Goal: Transaction & Acquisition: Purchase product/service

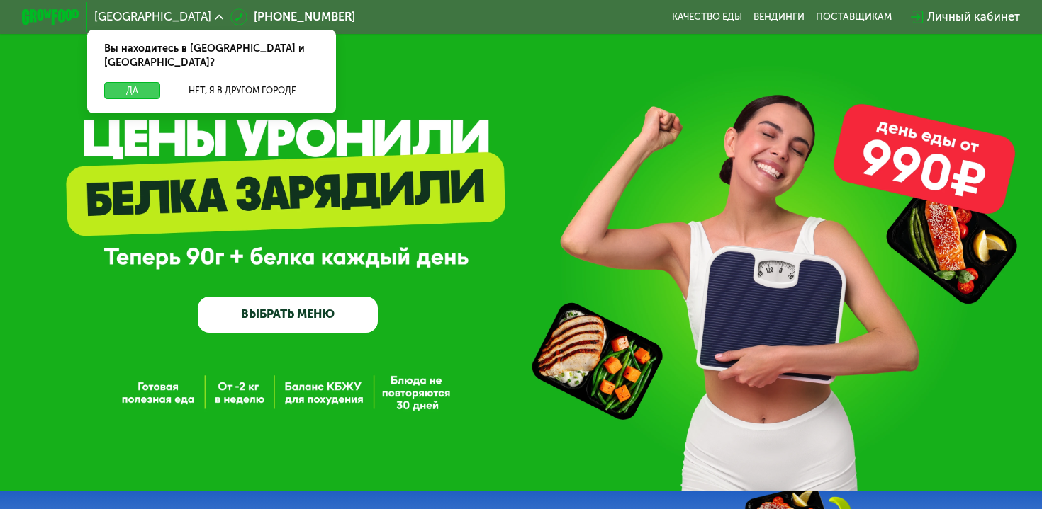
click at [150, 82] on button "Да" at bounding box center [132, 91] width 56 height 18
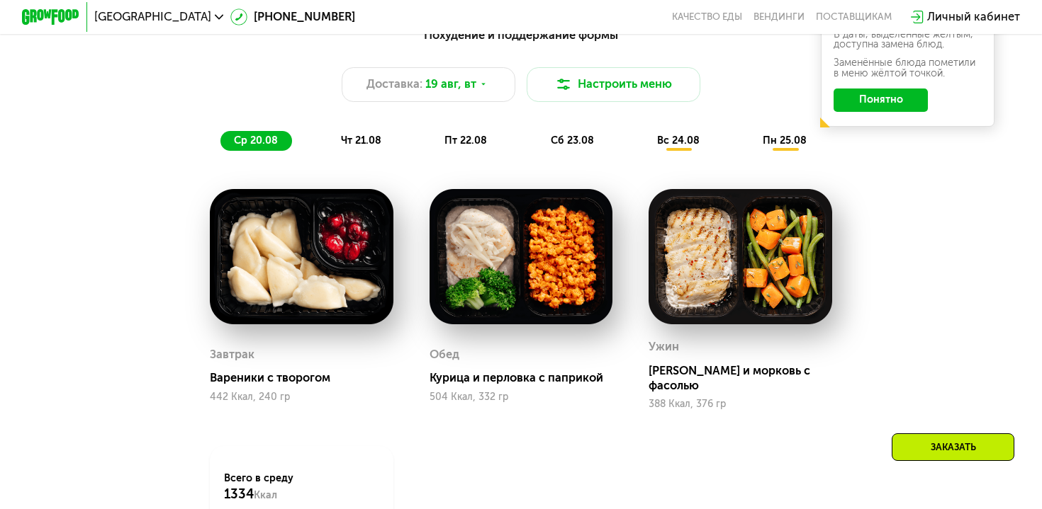
scroll to position [784, 0]
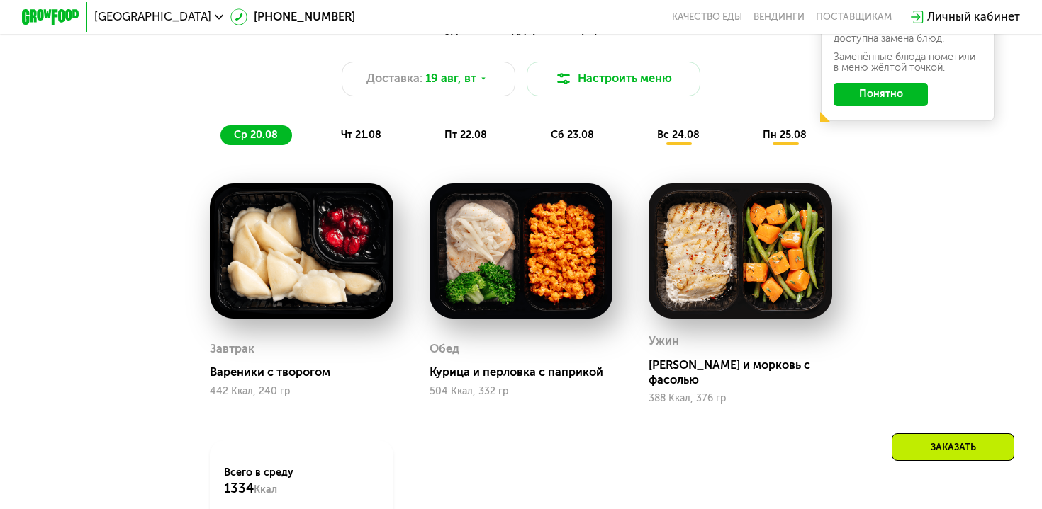
click at [357, 129] on span "чт 21.08" at bounding box center [361, 135] width 40 height 12
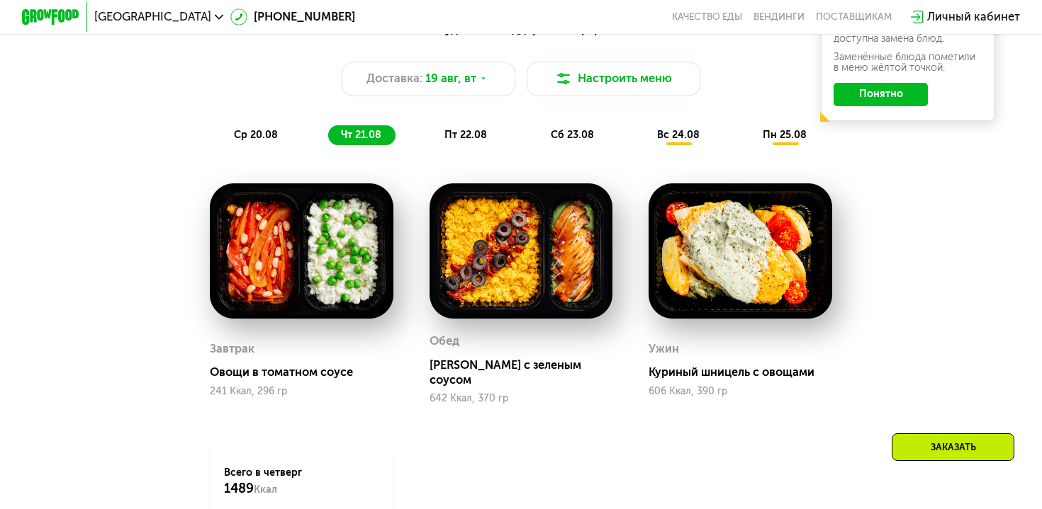
click at [537, 133] on div "пт 22.08" at bounding box center [572, 135] width 71 height 21
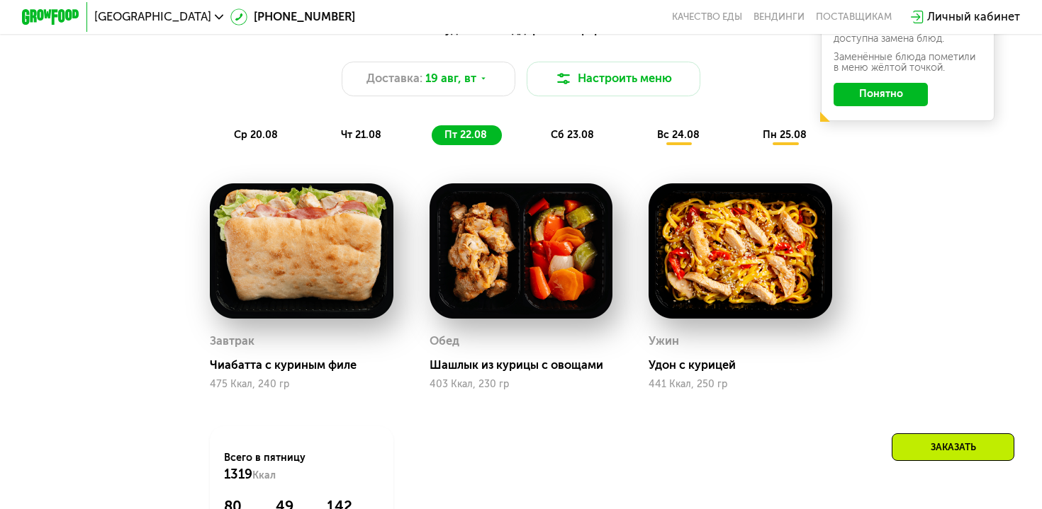
click at [564, 134] on span "сб 23.08" at bounding box center [572, 135] width 43 height 12
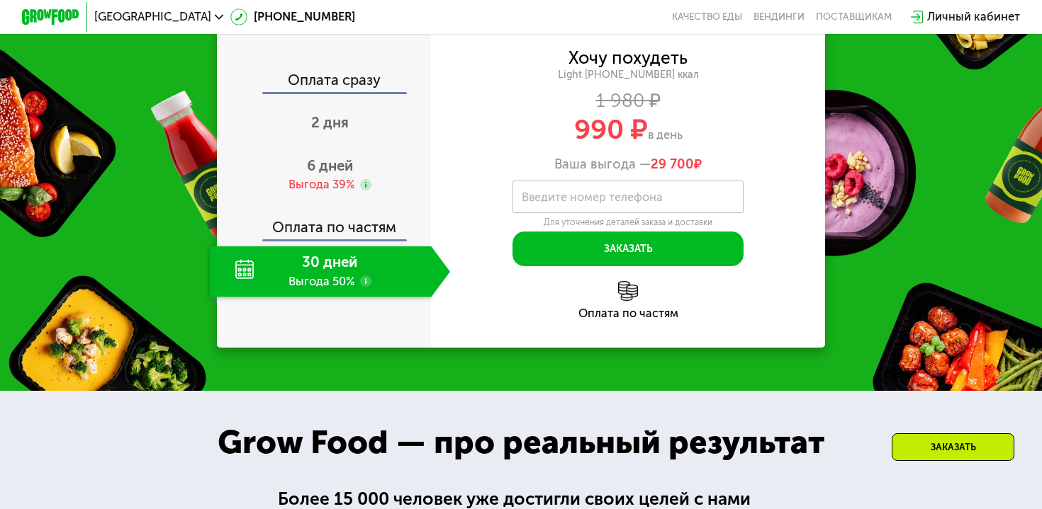
scroll to position [1394, 0]
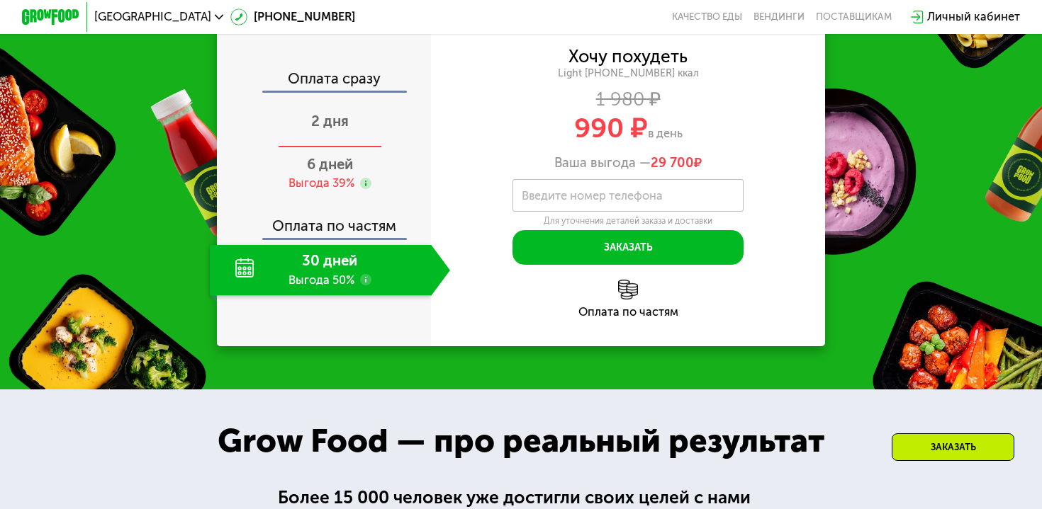
click at [333, 130] on span "2 дня" at bounding box center [330, 121] width 38 height 17
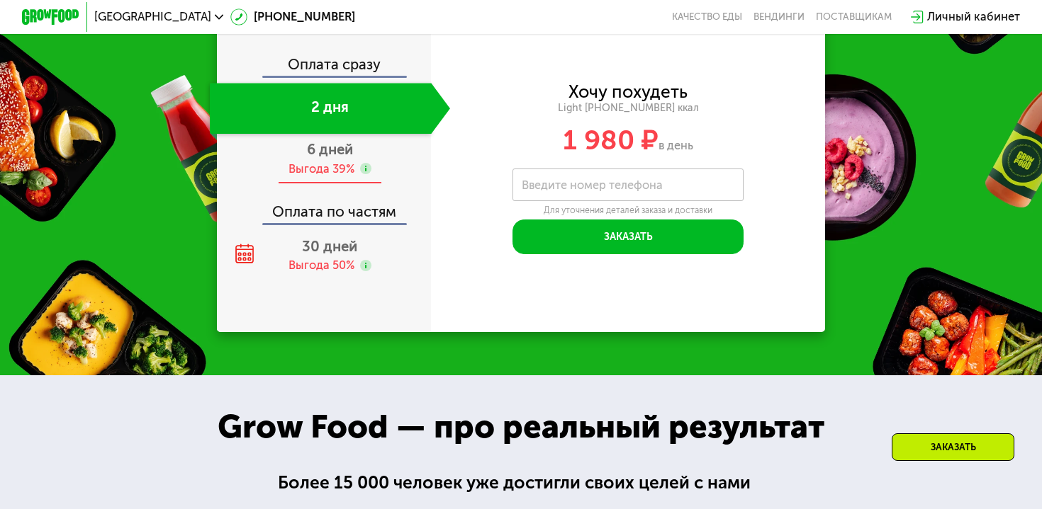
click at [318, 184] on div "6 дней Выгода 39%" at bounding box center [330, 159] width 240 height 50
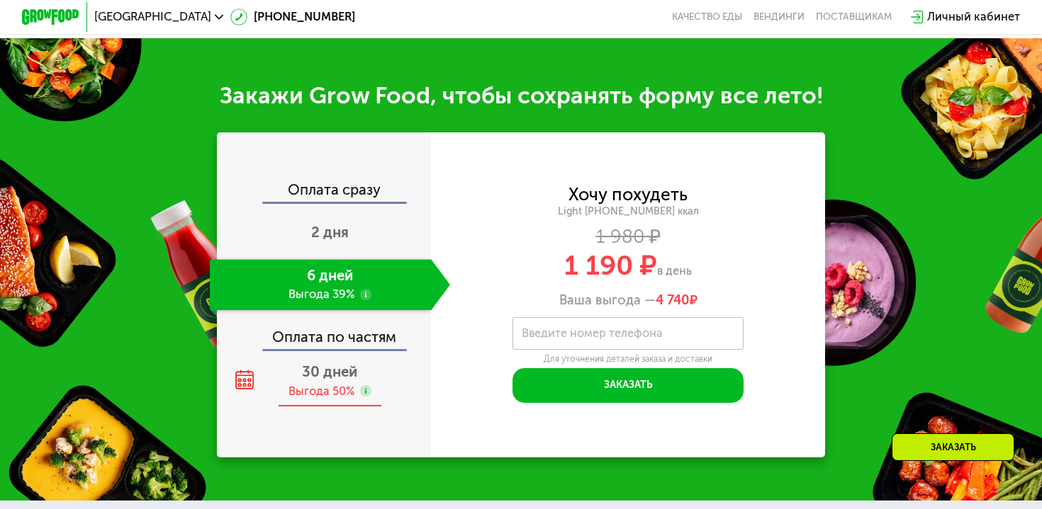
click at [319, 370] on span "30 дней" at bounding box center [329, 371] width 55 height 17
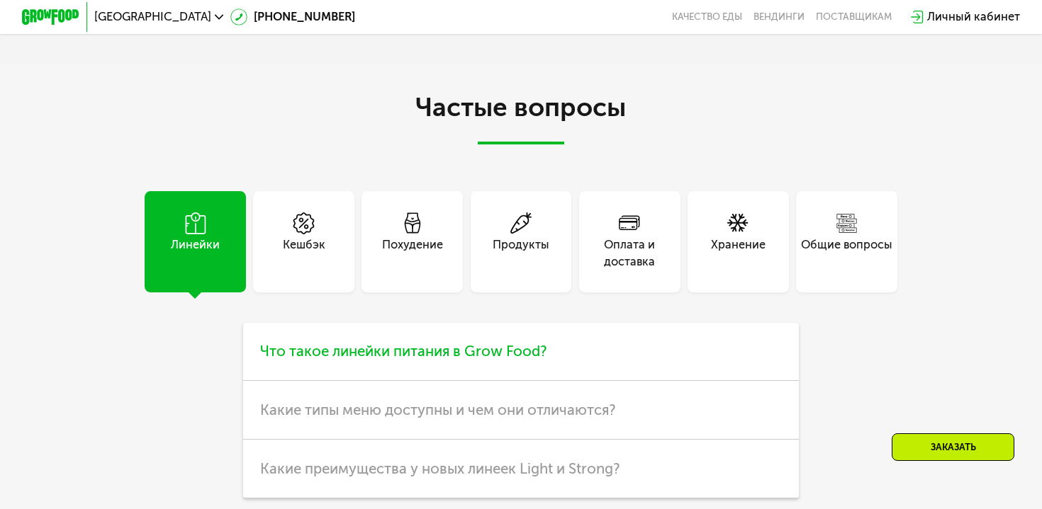
scroll to position [3415, 0]
click at [504, 339] on h3 "Что такое линейки питания в Grow Food?" at bounding box center [520, 351] width 555 height 59
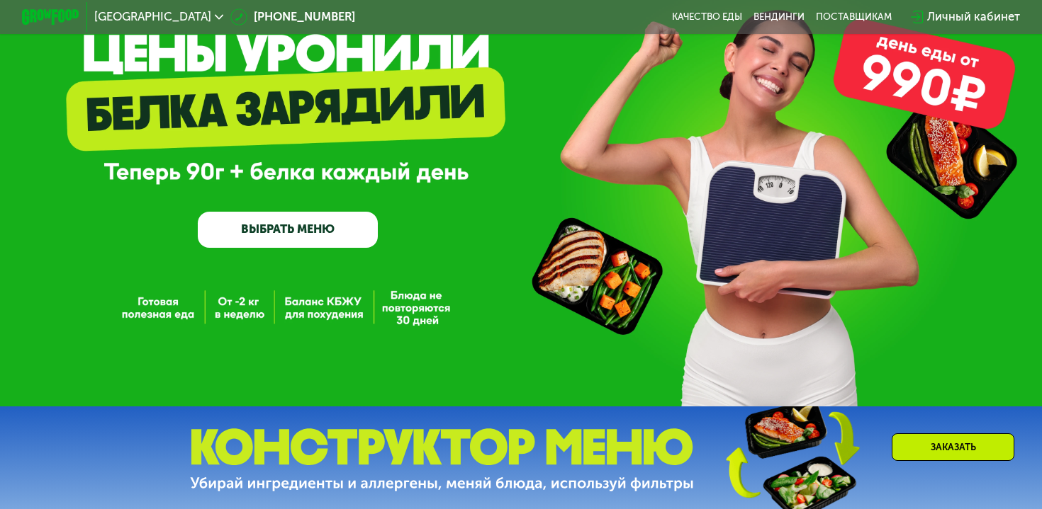
scroll to position [81, 0]
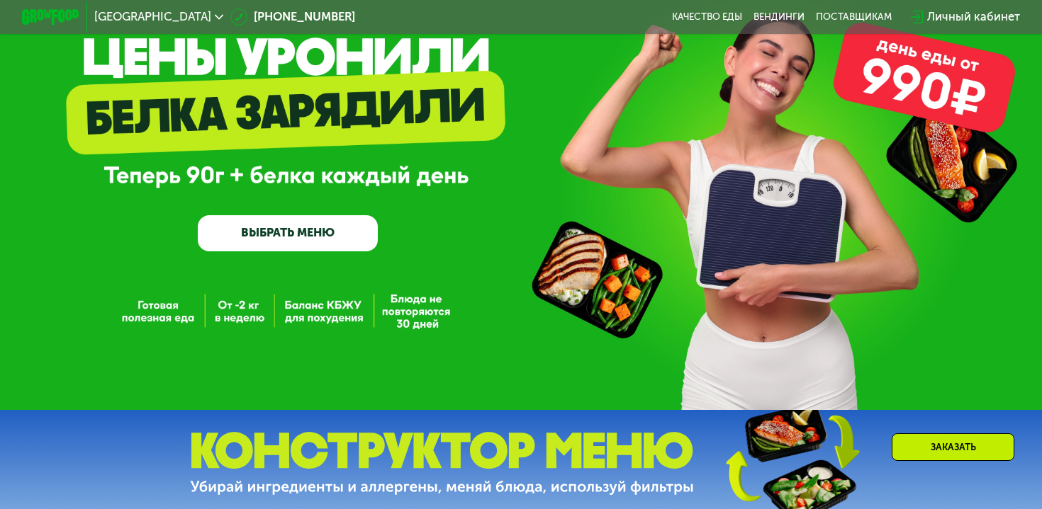
click at [916, 456] on div "Заказать" at bounding box center [952, 448] width 123 height 28
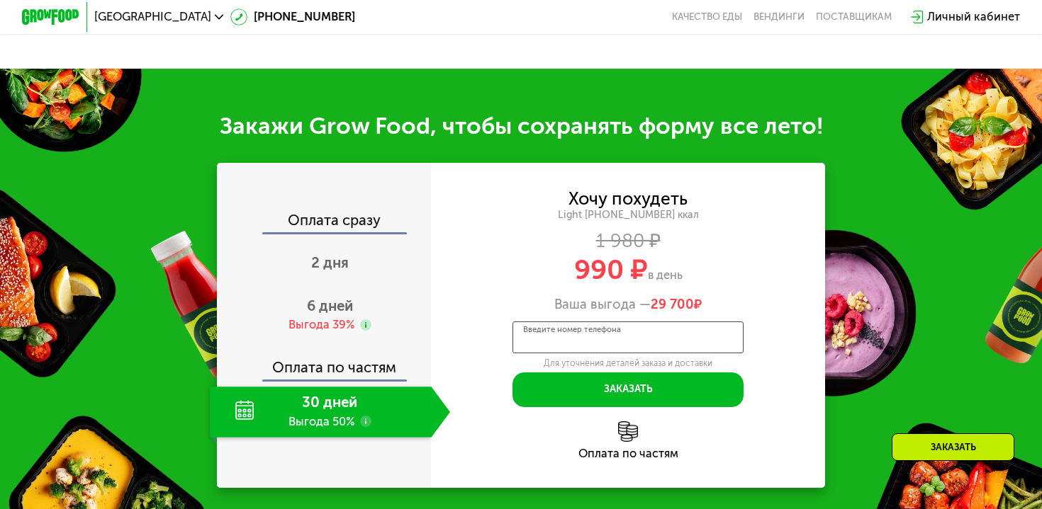
click at [585, 363] on div "Введите номер телефона Для уточнения деталей заказа и доставки" at bounding box center [628, 345] width 232 height 47
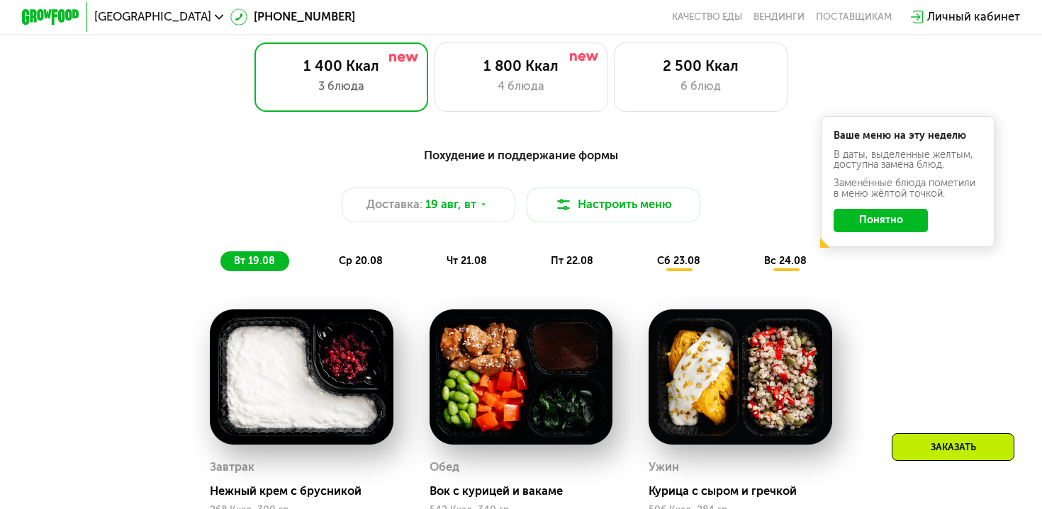
scroll to position [660, 0]
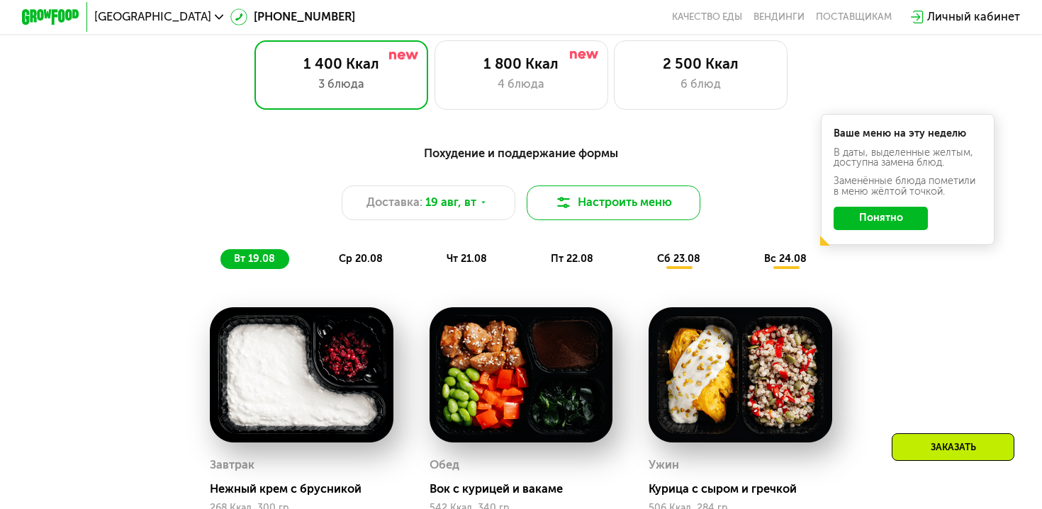
click at [619, 210] on button "Настроить меню" at bounding box center [613, 203] width 174 height 35
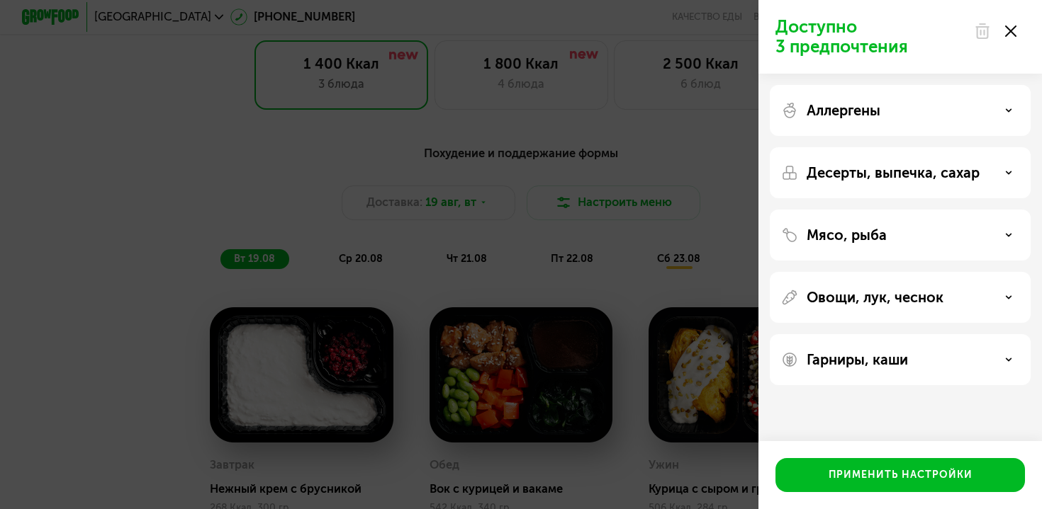
click at [1012, 108] on div "Аллергены" at bounding box center [900, 110] width 238 height 17
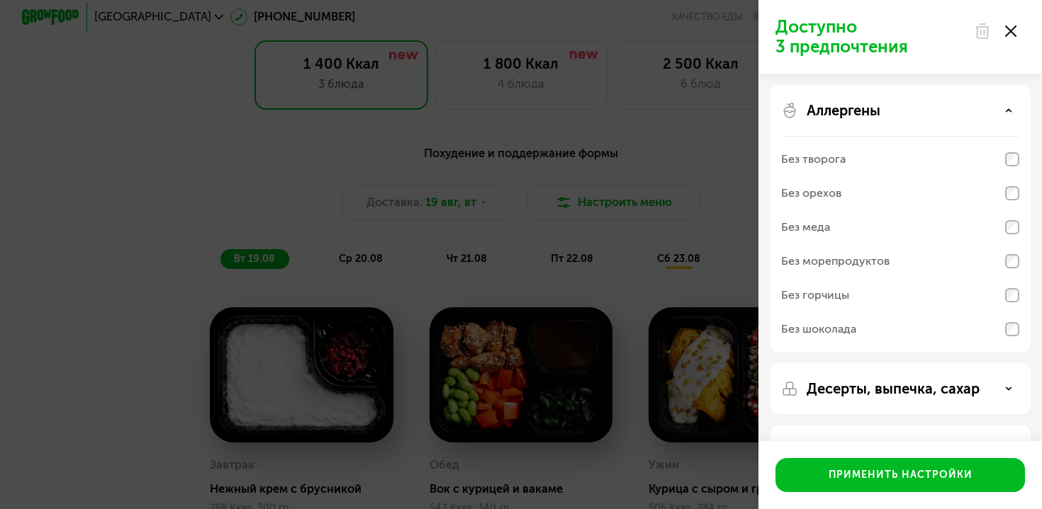
click at [1012, 108] on div "Аллергены" at bounding box center [900, 110] width 238 height 17
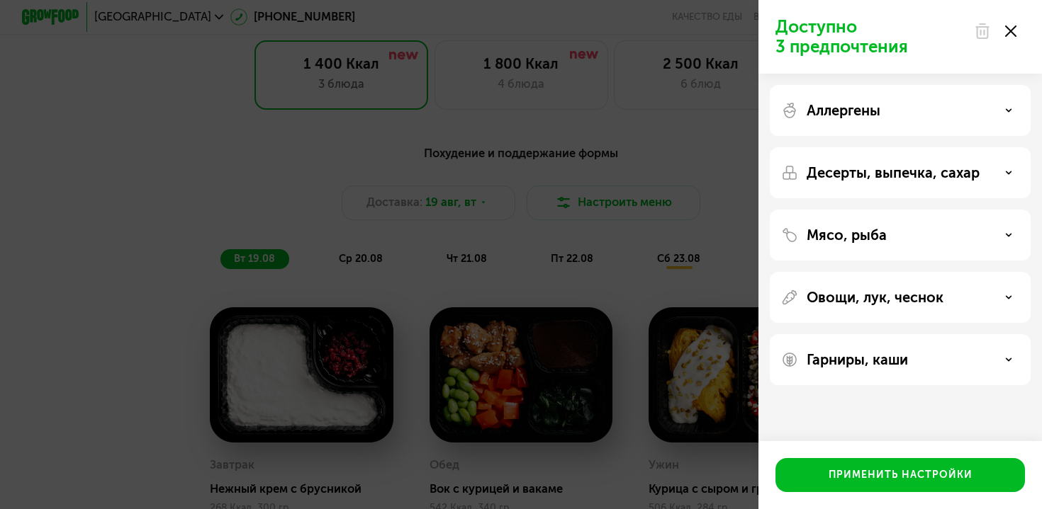
click at [1006, 29] on icon at bounding box center [1010, 31] width 11 height 11
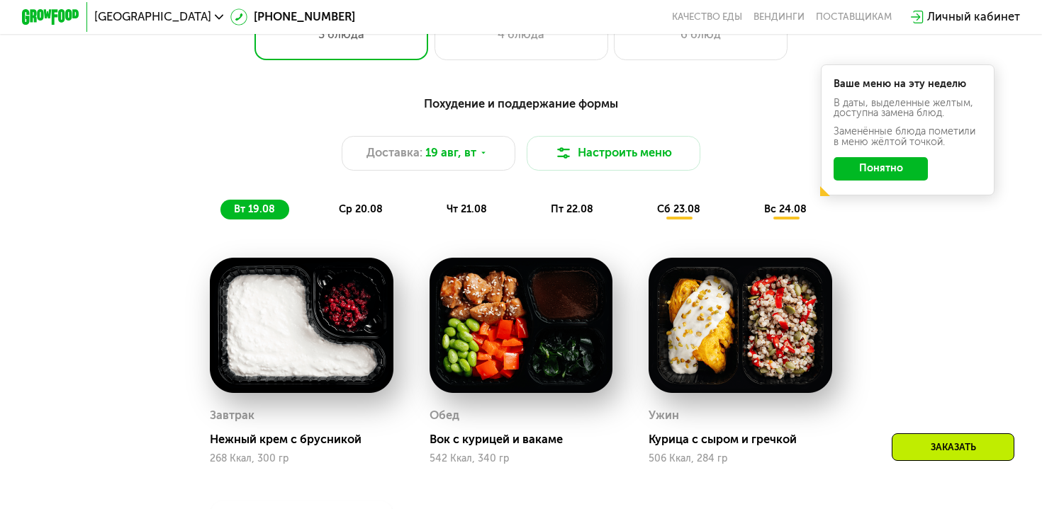
scroll to position [715, 0]
